Goal: Transaction & Acquisition: Purchase product/service

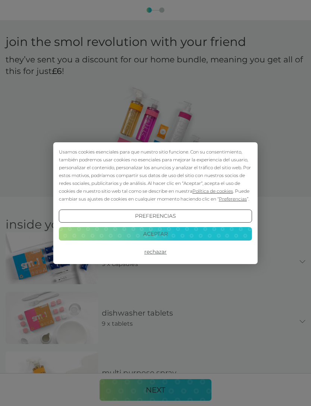
click at [198, 230] on button "Aceptar" at bounding box center [155, 233] width 193 height 13
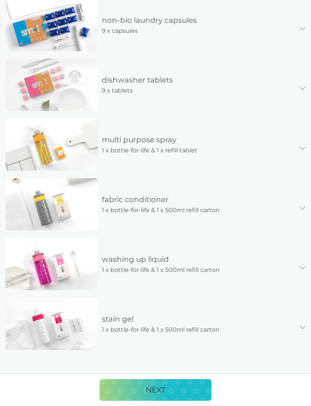
scroll to position [232, 0]
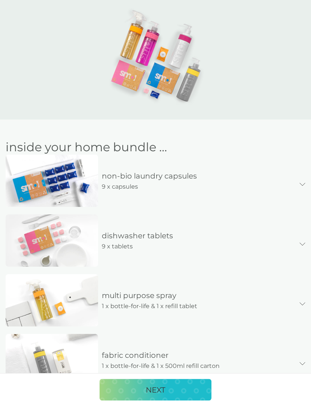
click at [303, 181] on div "non-bio laundry capsules 9 x capsules" at bounding box center [156, 185] width 300 height 60
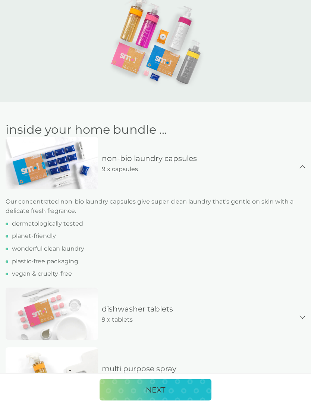
scroll to position [96, 0]
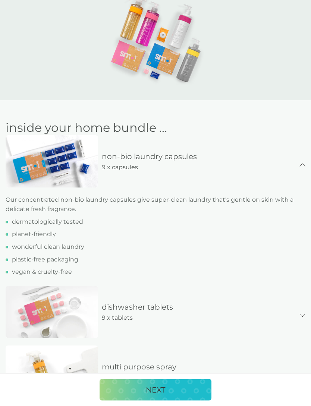
click at [298, 163] on div "non-bio laundry capsules 9 x capsules" at bounding box center [199, 162] width 202 height 22
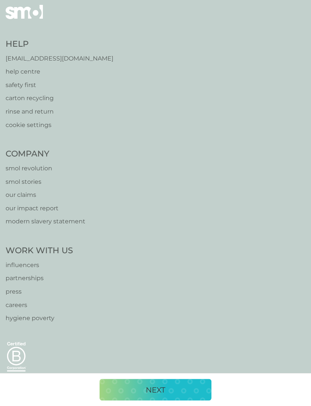
scroll to position [659, 0]
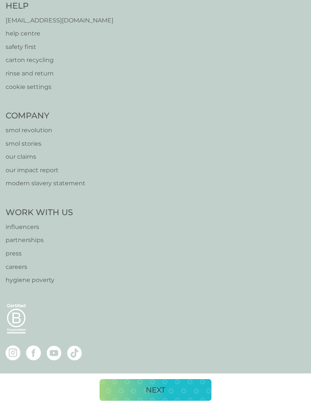
click at [174, 396] on div "NEXT" at bounding box center [155, 390] width 97 height 12
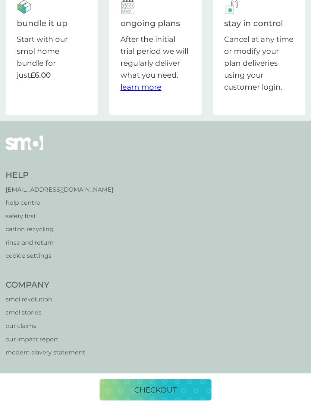
scroll to position [0, 0]
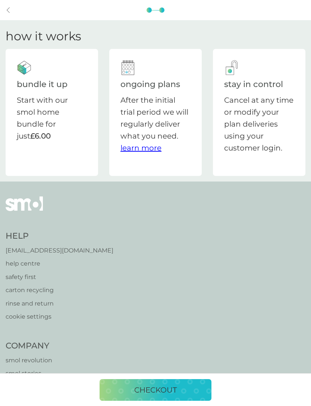
click at [176, 388] on p "checkout" at bounding box center [155, 390] width 43 height 12
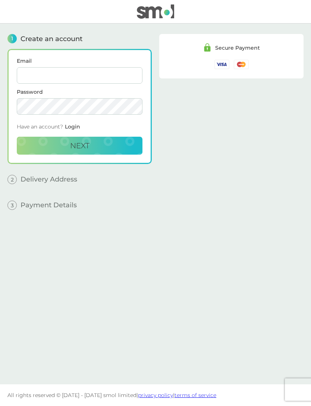
click at [109, 78] on input "Email" at bounding box center [80, 75] width 126 height 16
type input "paula.godi.94@gmail.com"
click at [113, 146] on button "Next" at bounding box center [80, 146] width 126 height 18
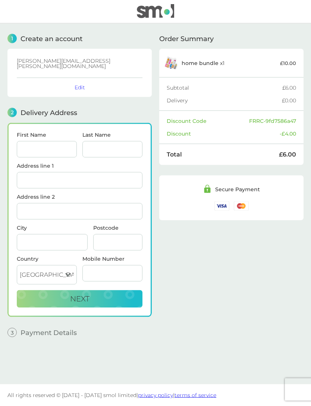
scroll to position [24, 0]
click at [55, 141] on input "First Name" at bounding box center [47, 149] width 60 height 16
type input "[PERSON_NAME]"
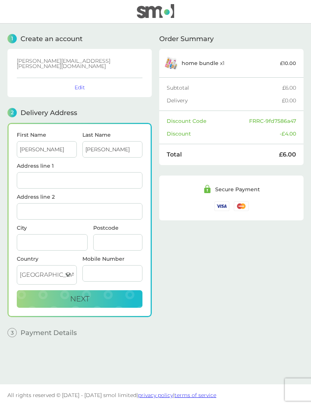
click at [114, 172] on input "Address line 1" at bounding box center [80, 180] width 126 height 16
type input "Flat 20, [GEOGRAPHIC_DATA]"
type input "[GEOGRAPHIC_DATA]"
type input "Barking"
type input "IG11 7EP"
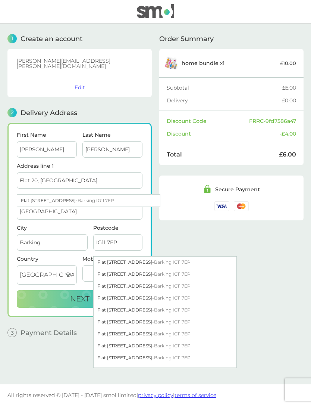
scroll to position [111, 0]
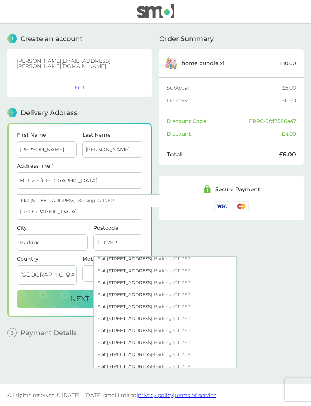
click at [137, 288] on div "Flat 20 Erken Plaza Abbey Road - Barking IG11 7EP" at bounding box center [165, 294] width 143 height 12
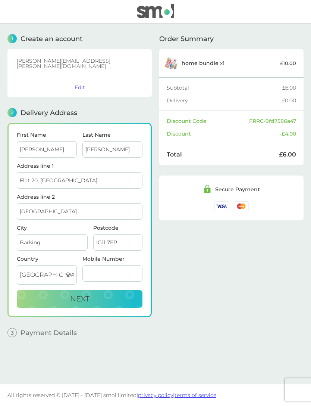
click at [121, 265] on input "Mobile Number" at bounding box center [112, 273] width 60 height 16
type input "7776167034"
click at [121, 290] on button "Next" at bounding box center [80, 299] width 126 height 18
checkbox input "true"
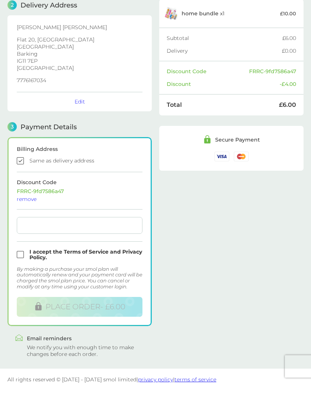
scroll to position [86, 0]
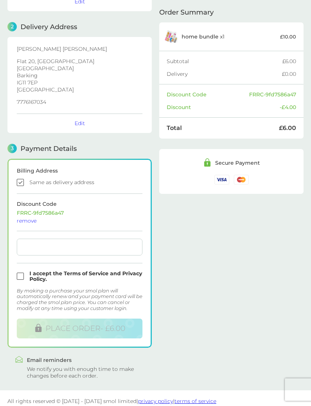
click at [48, 271] on input "checkbox" at bounding box center [80, 276] width 126 height 11
checkbox input "true"
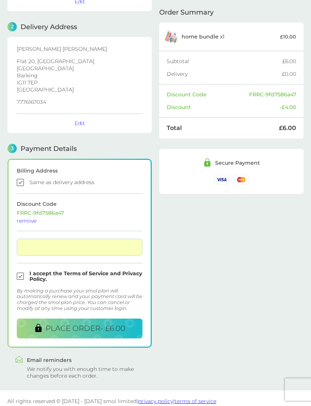
click at [117, 327] on span "PLACE ORDER - £6.00" at bounding box center [86, 328] width 80 height 9
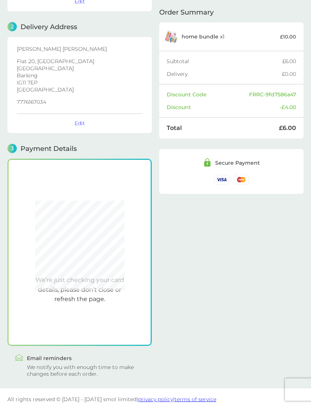
scroll to position [84, 0]
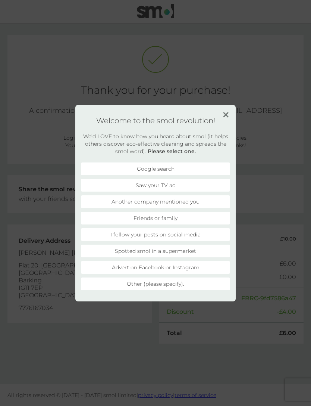
click at [176, 224] on li "Friends or family" at bounding box center [155, 218] width 149 height 13
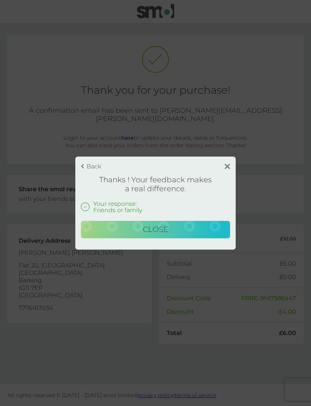
click at [209, 229] on button "Close" at bounding box center [155, 230] width 149 height 18
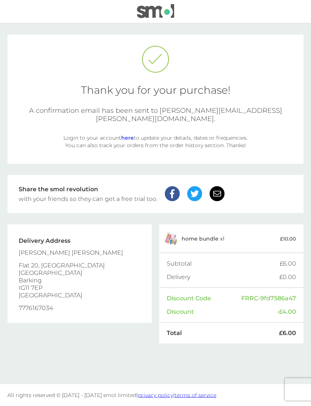
scroll to position [24, 0]
